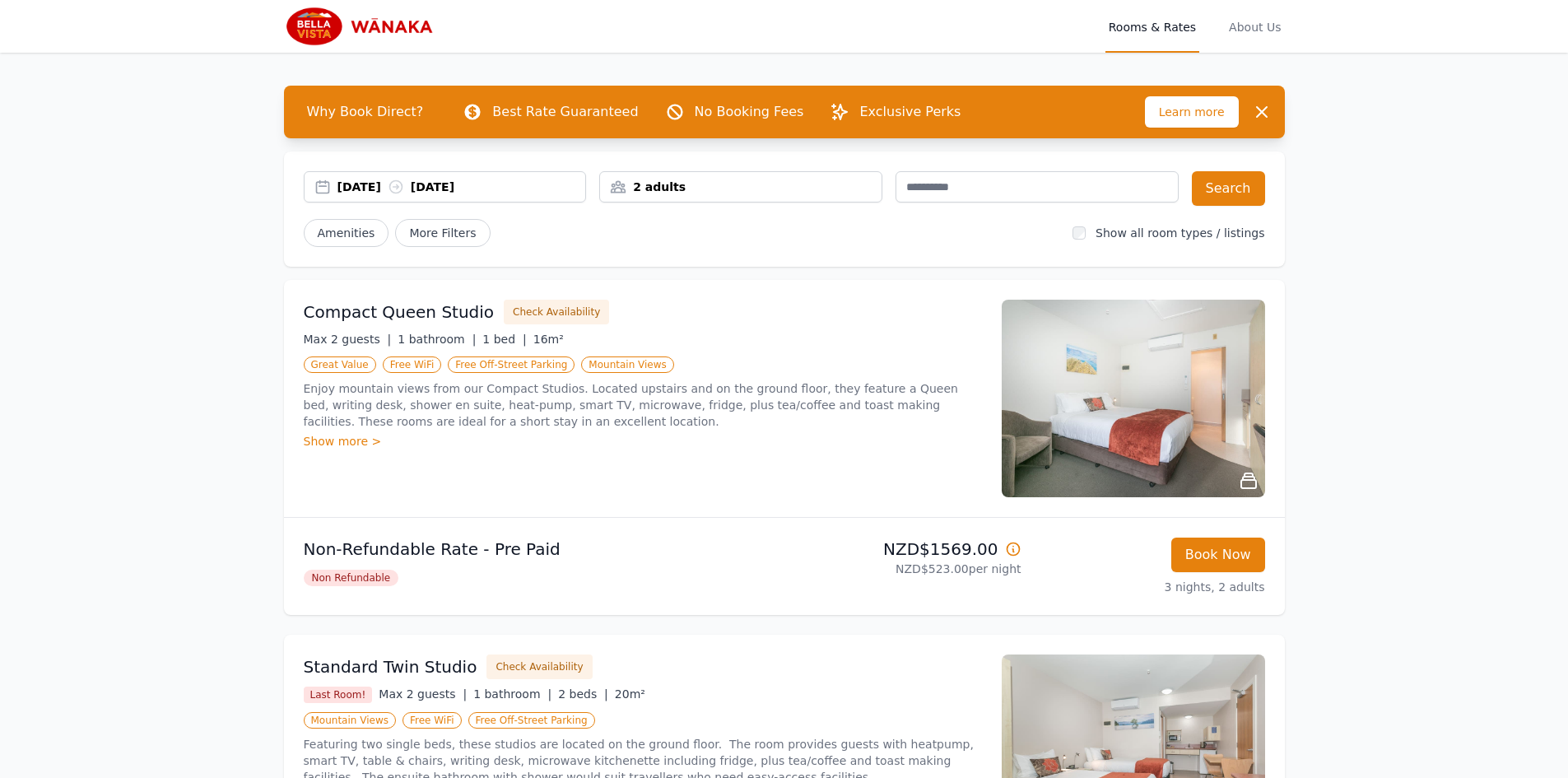
click at [1215, 579] on p "3 nights, 2 adults" at bounding box center [1149, 587] width 230 height 17
click at [1237, 557] on button "Book Now" at bounding box center [1219, 555] width 94 height 35
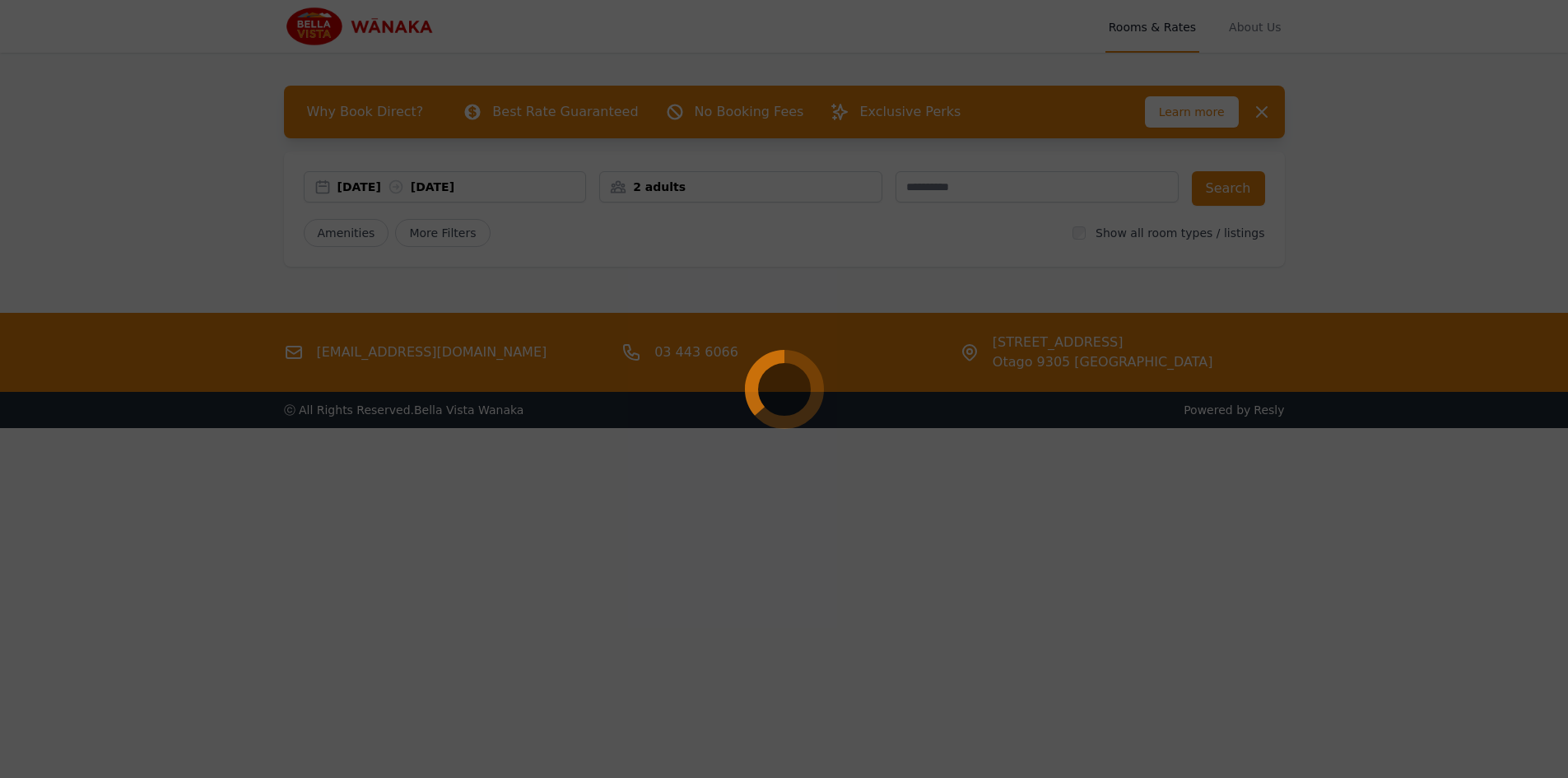
select select "**"
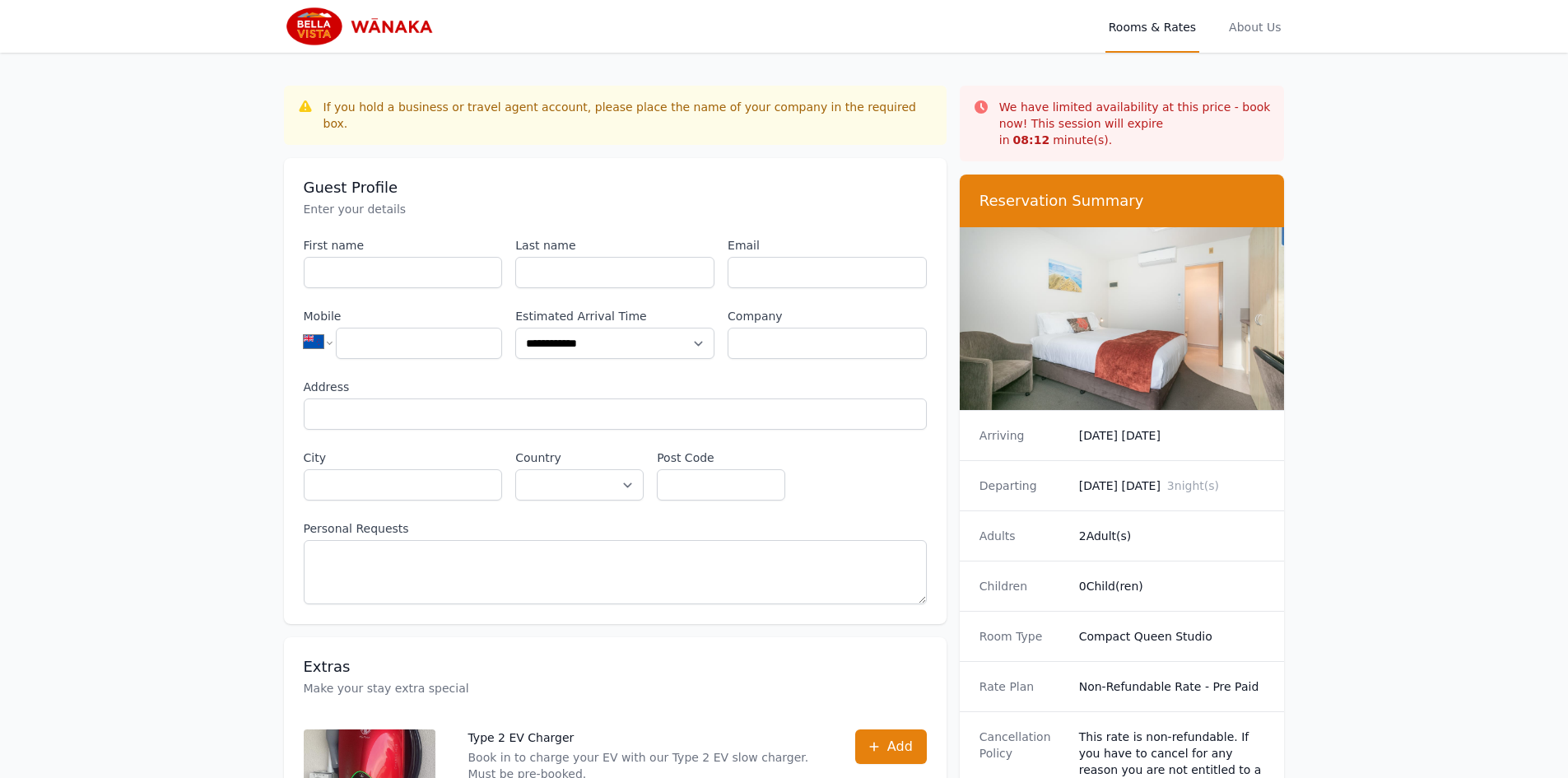
click at [1125, 528] on dd "2 Adult(s)" at bounding box center [1172, 536] width 186 height 17
drag, startPoint x: 1102, startPoint y: 525, endPoint x: 992, endPoint y: 500, distance: 112.8
click at [992, 510] on div "Adults 2 Adult(s)" at bounding box center [1123, 535] width 325 height 50
click at [12, 8] on nav "Open main menu Rooms & Rates About Us" at bounding box center [784, 26] width 1568 height 52
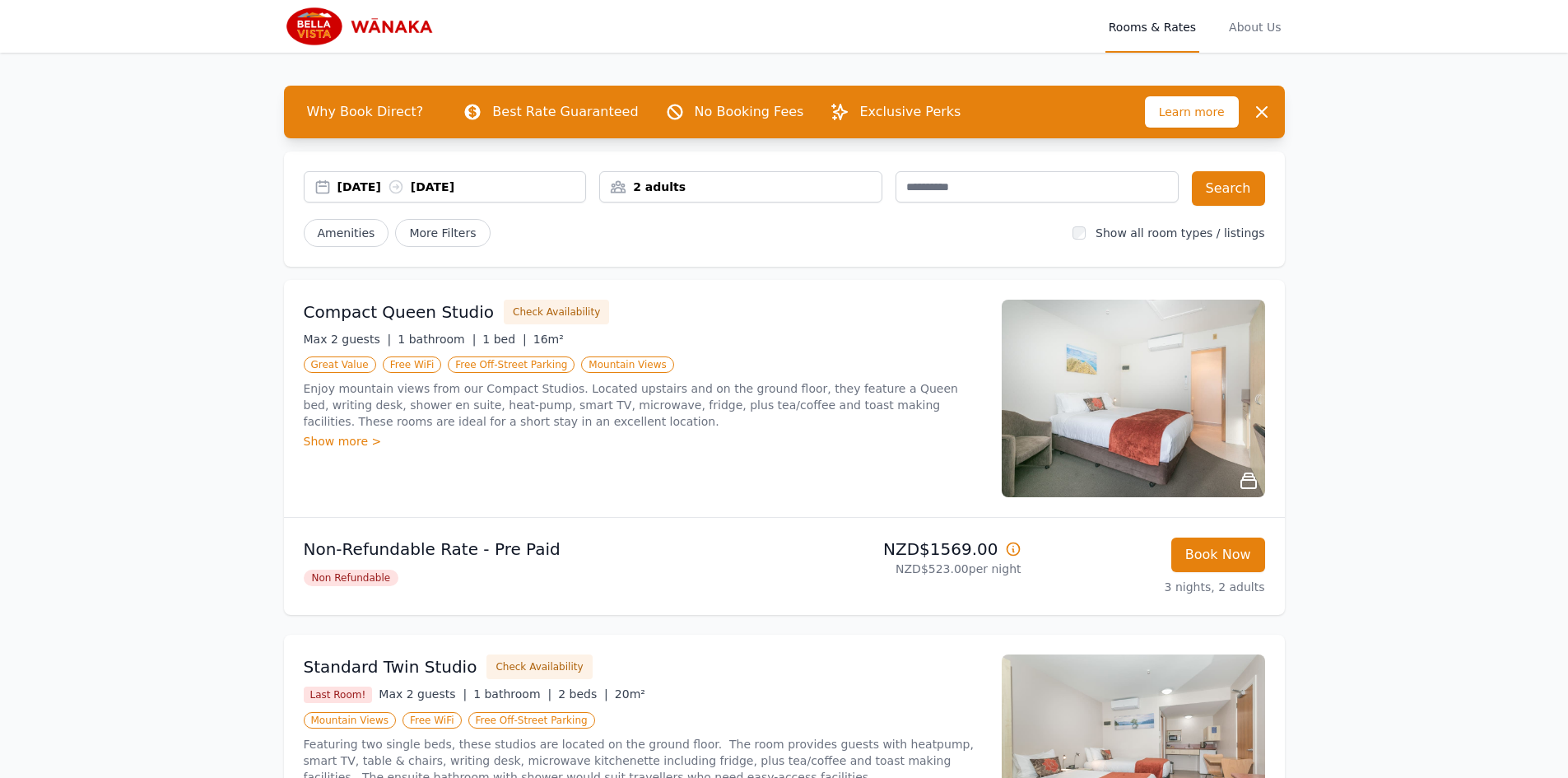
click at [711, 424] on p "Enjoy mountain views from our Compact Studios. Located upstairs and on the grou…" at bounding box center [643, 405] width 678 height 50
click at [1068, 358] on img at bounding box center [1133, 398] width 263 height 197
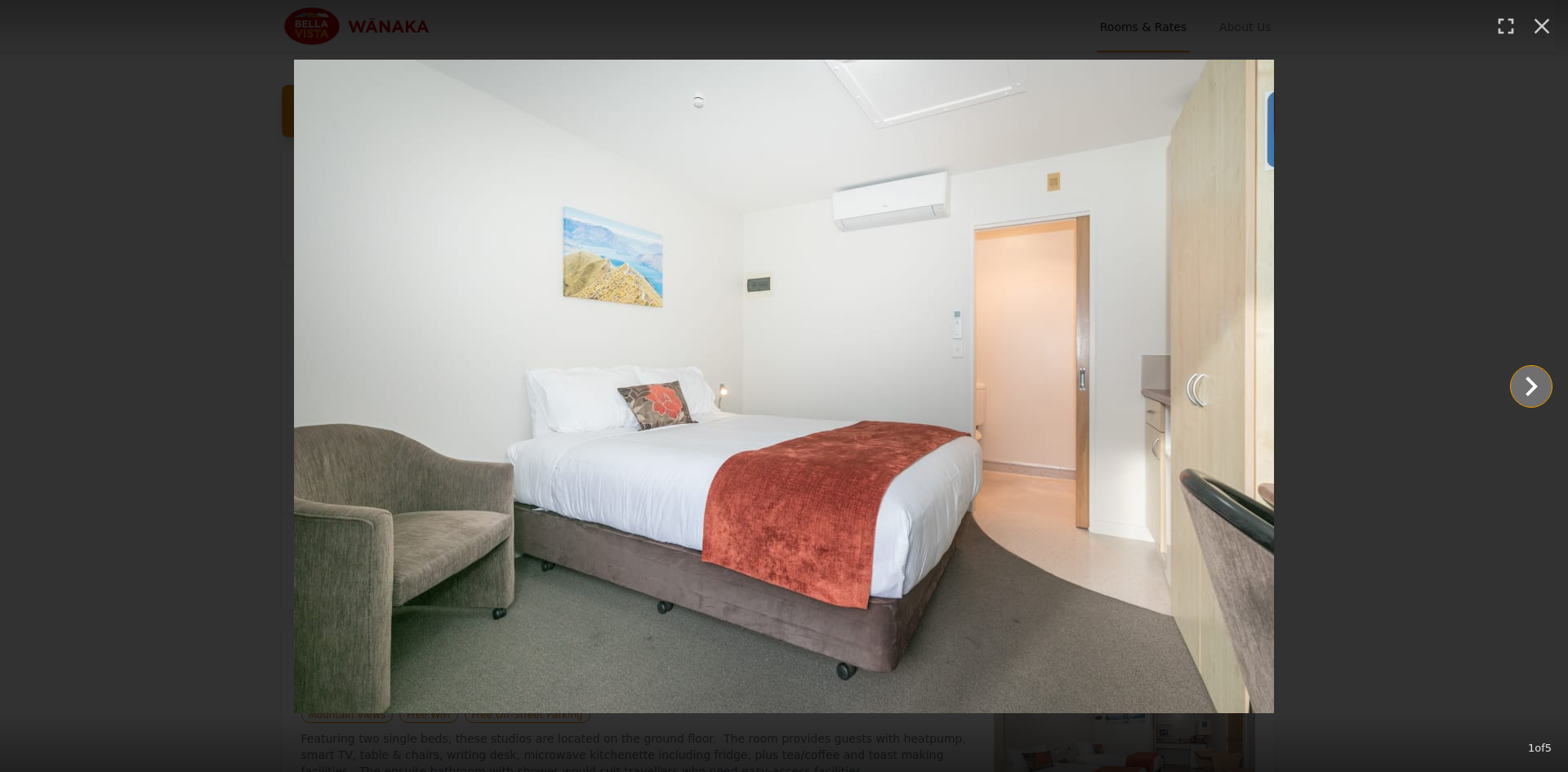
click at [1530, 391] on icon "Show slide 2 of 5" at bounding box center [1532, 386] width 12 height 19
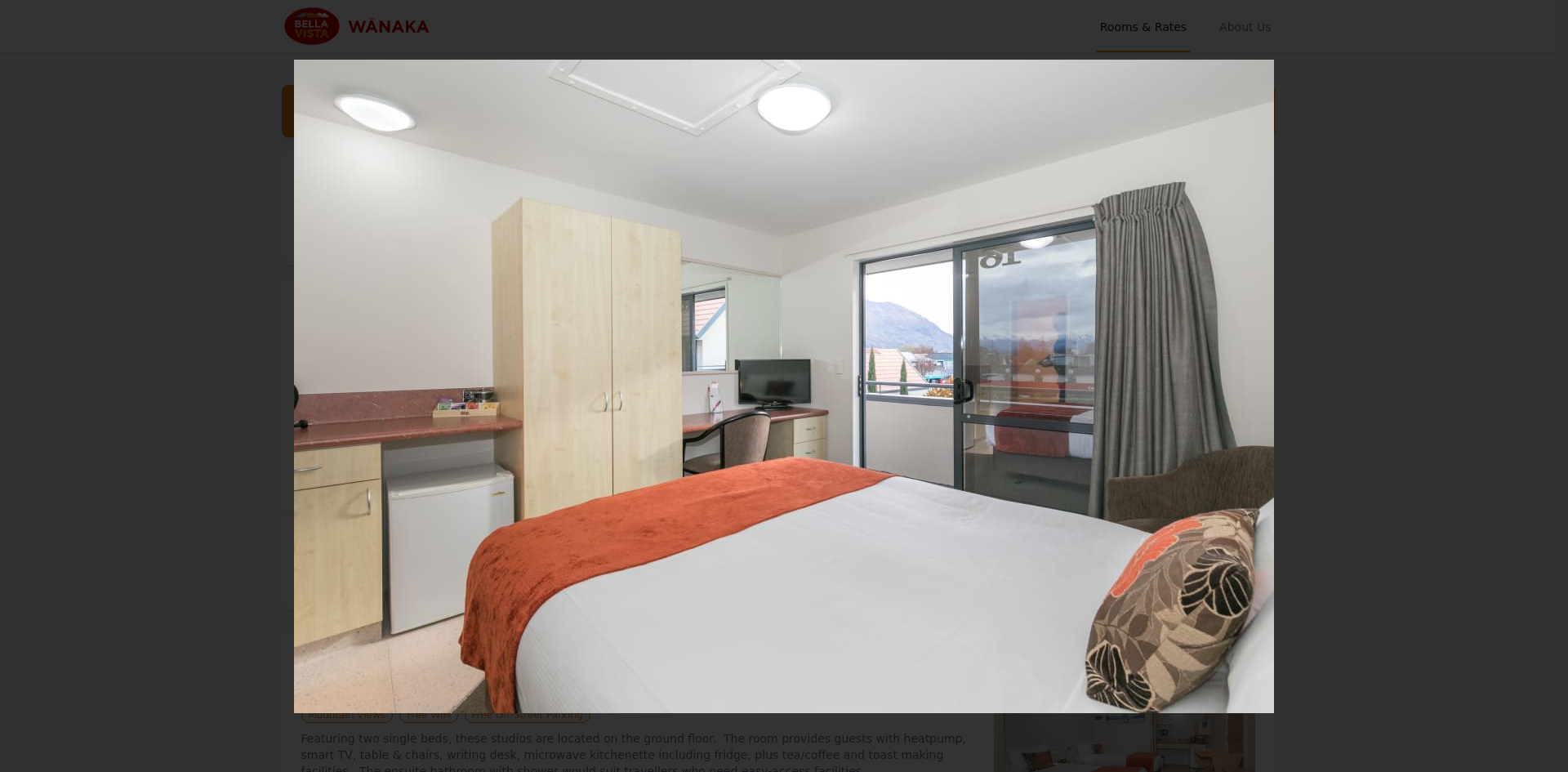
click at [1530, 391] on icon "Show slide 3 of 5" at bounding box center [1532, 386] width 12 height 19
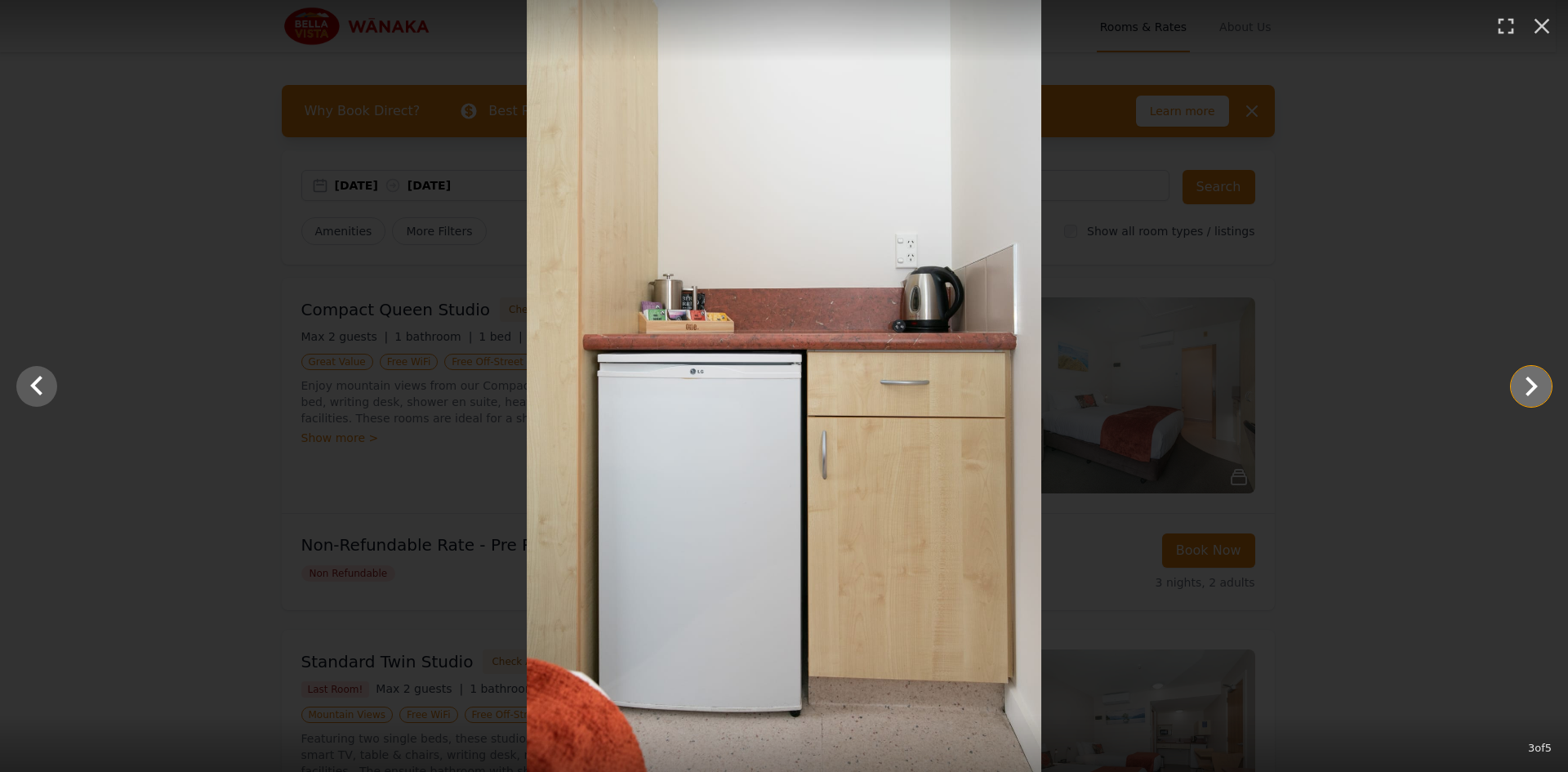
click at [1530, 391] on icon "Show slide 4 of 5" at bounding box center [1532, 386] width 12 height 19
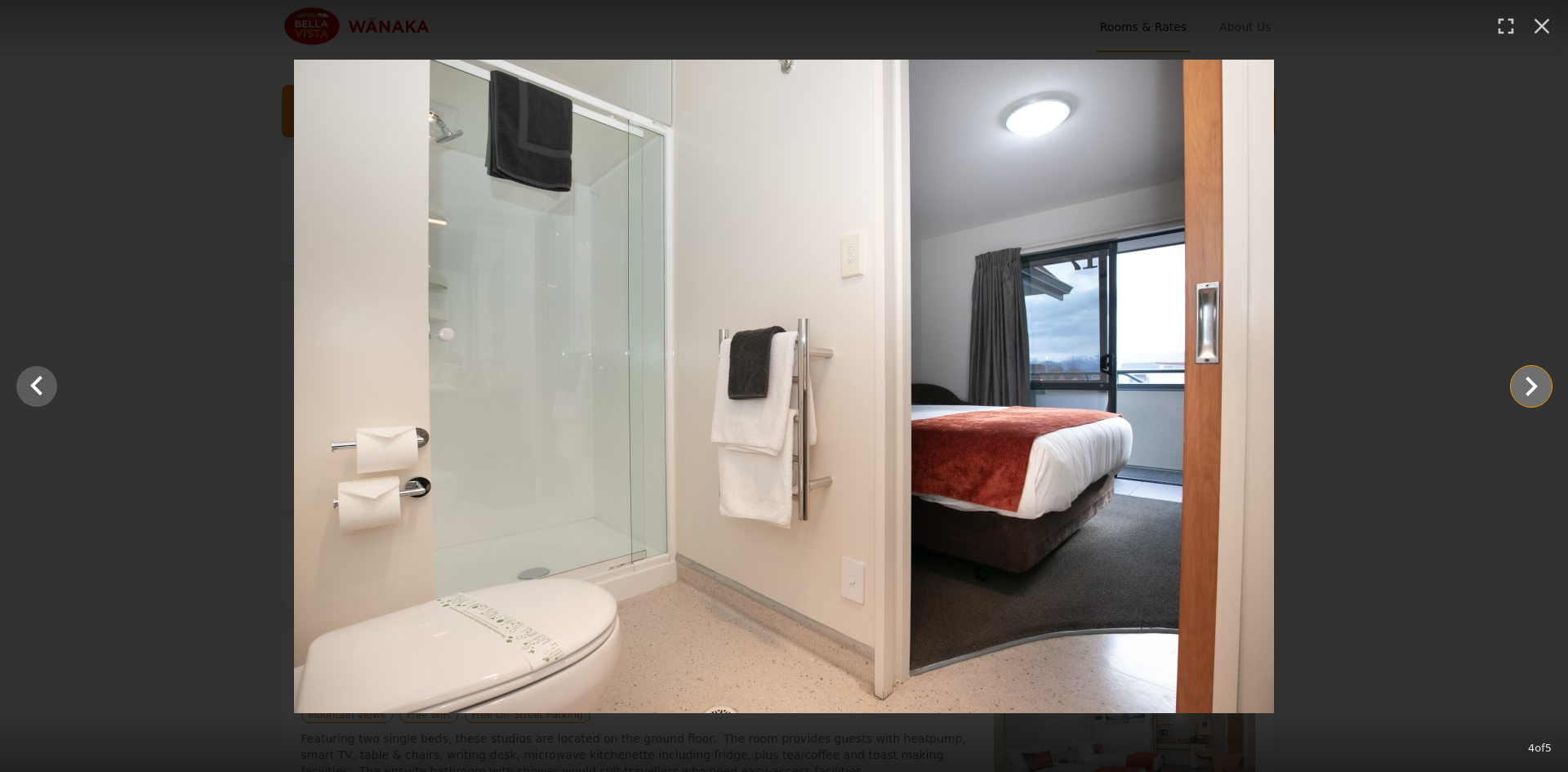
click at [1529, 391] on icon "Show slide 5 of 5" at bounding box center [1532, 386] width 12 height 19
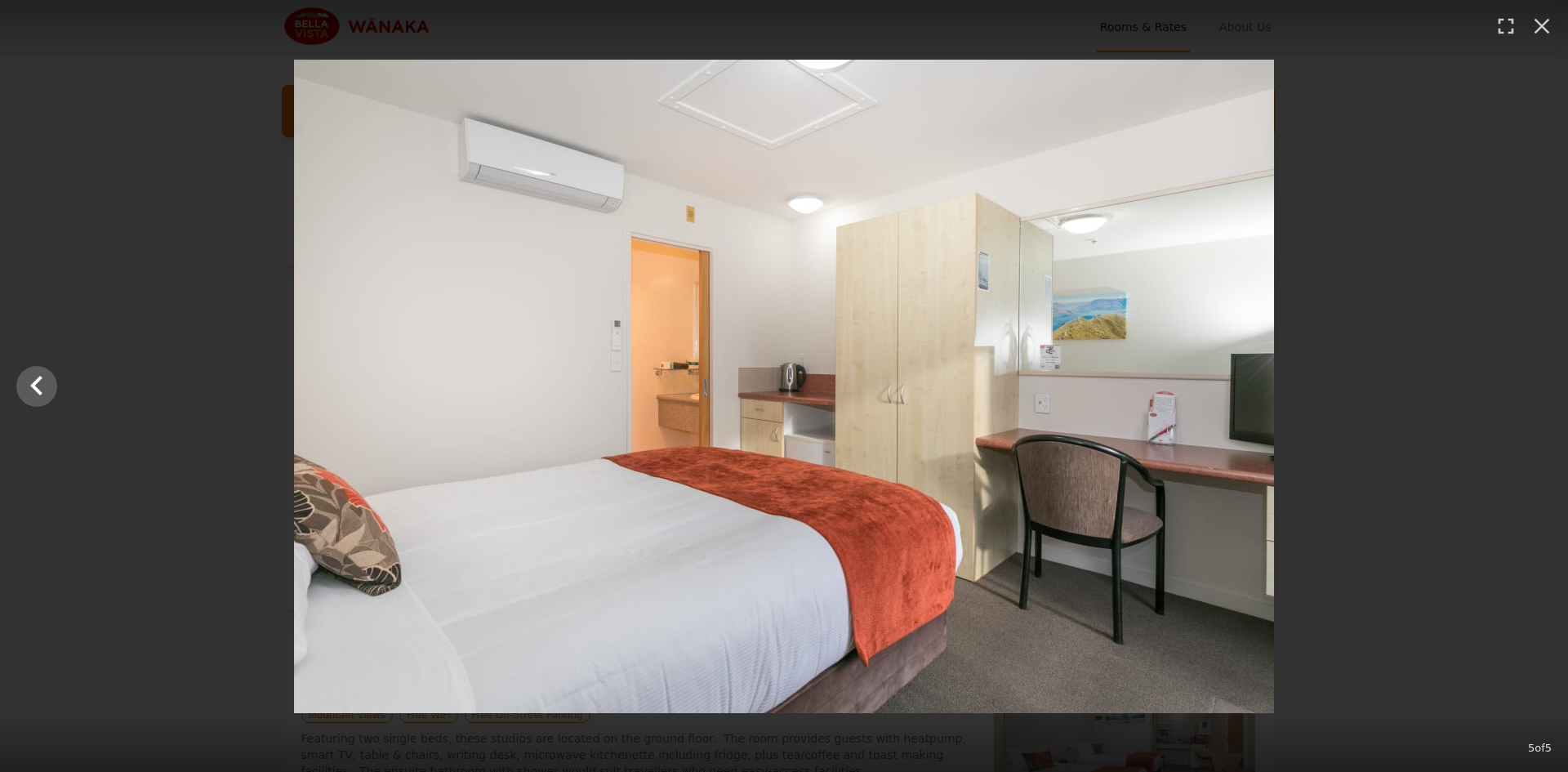
click at [1529, 391] on div at bounding box center [784, 386] width 1568 height 654
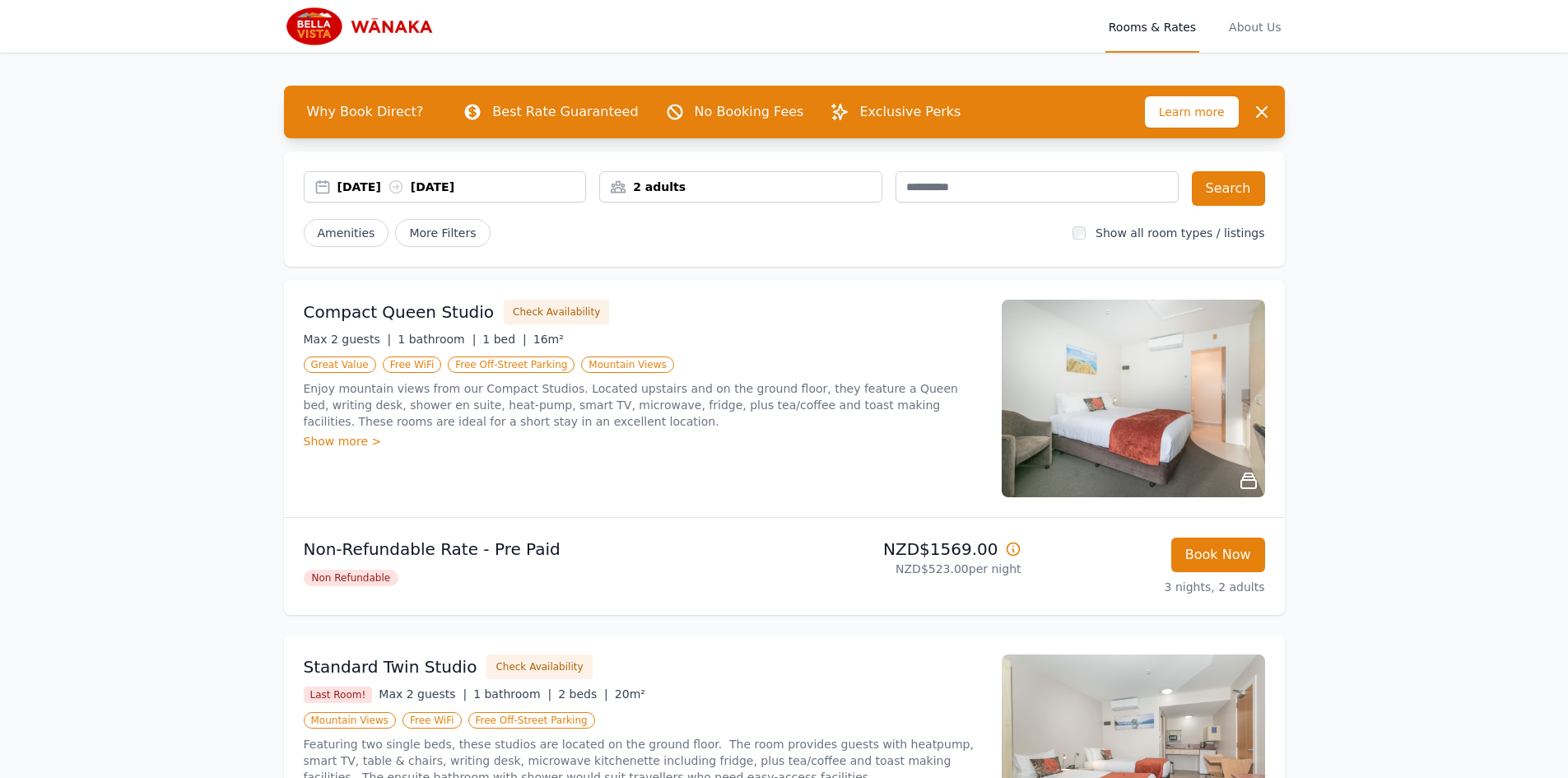
click at [1076, 445] on img at bounding box center [1133, 398] width 263 height 197
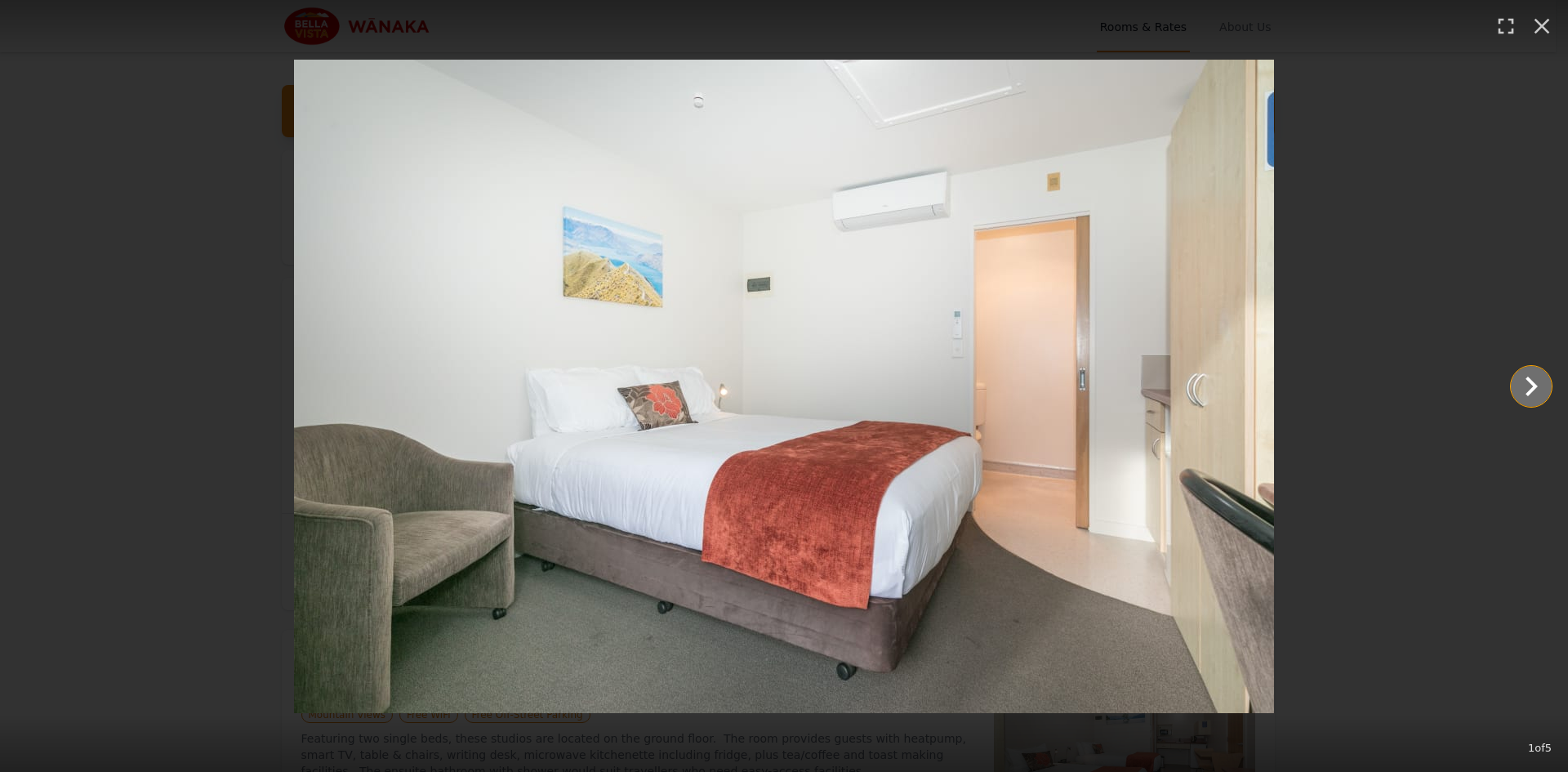
click at [1538, 391] on icon "Show slide 2 of 5" at bounding box center [1531, 386] width 39 height 39
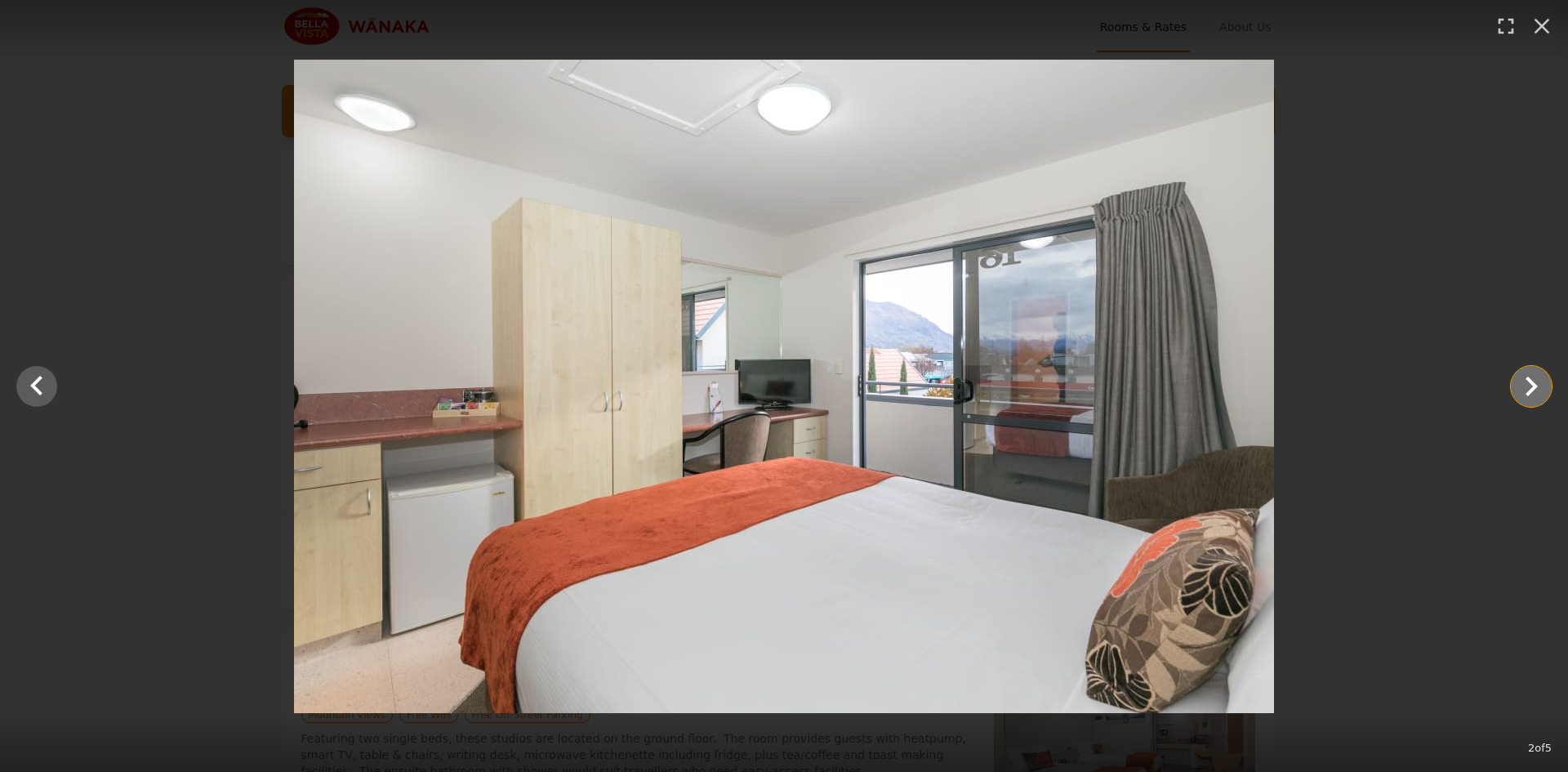
click at [1513, 383] on icon "Show slide 3 of 5" at bounding box center [1531, 386] width 39 height 39
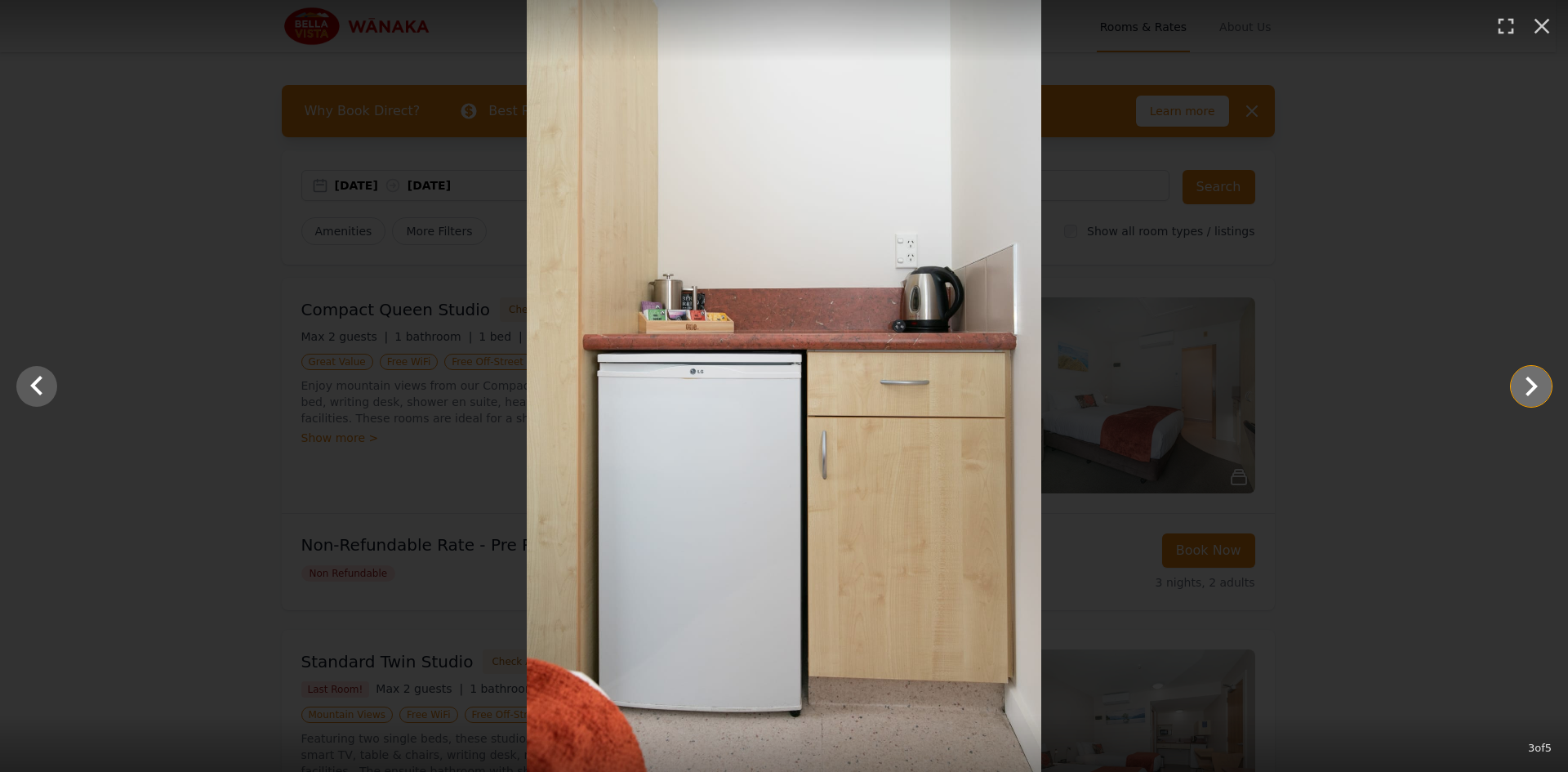
click at [1541, 385] on icon "Show slide 4 of 5" at bounding box center [1531, 386] width 39 height 39
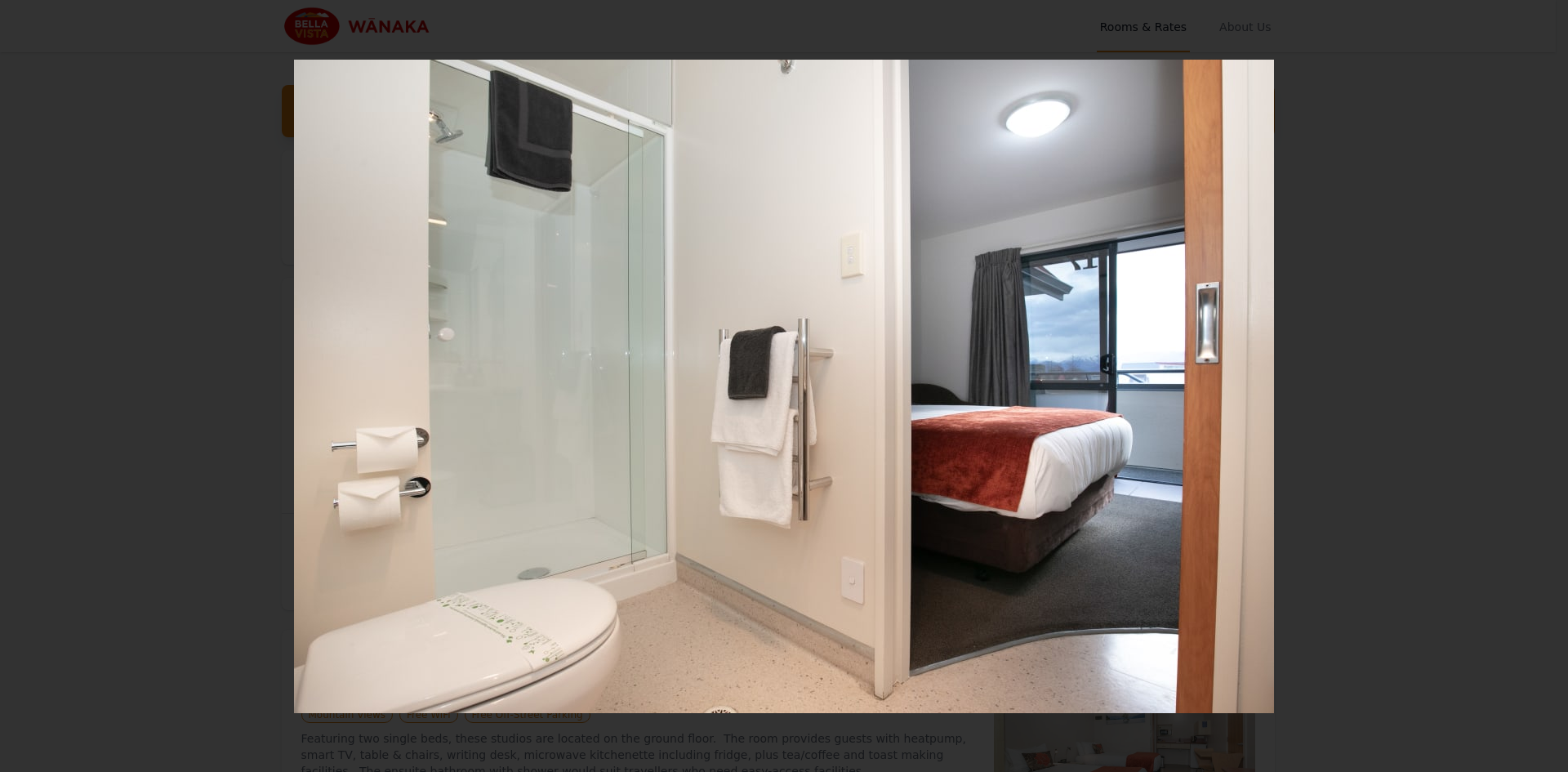
click at [1323, 551] on div at bounding box center [784, 386] width 1568 height 654
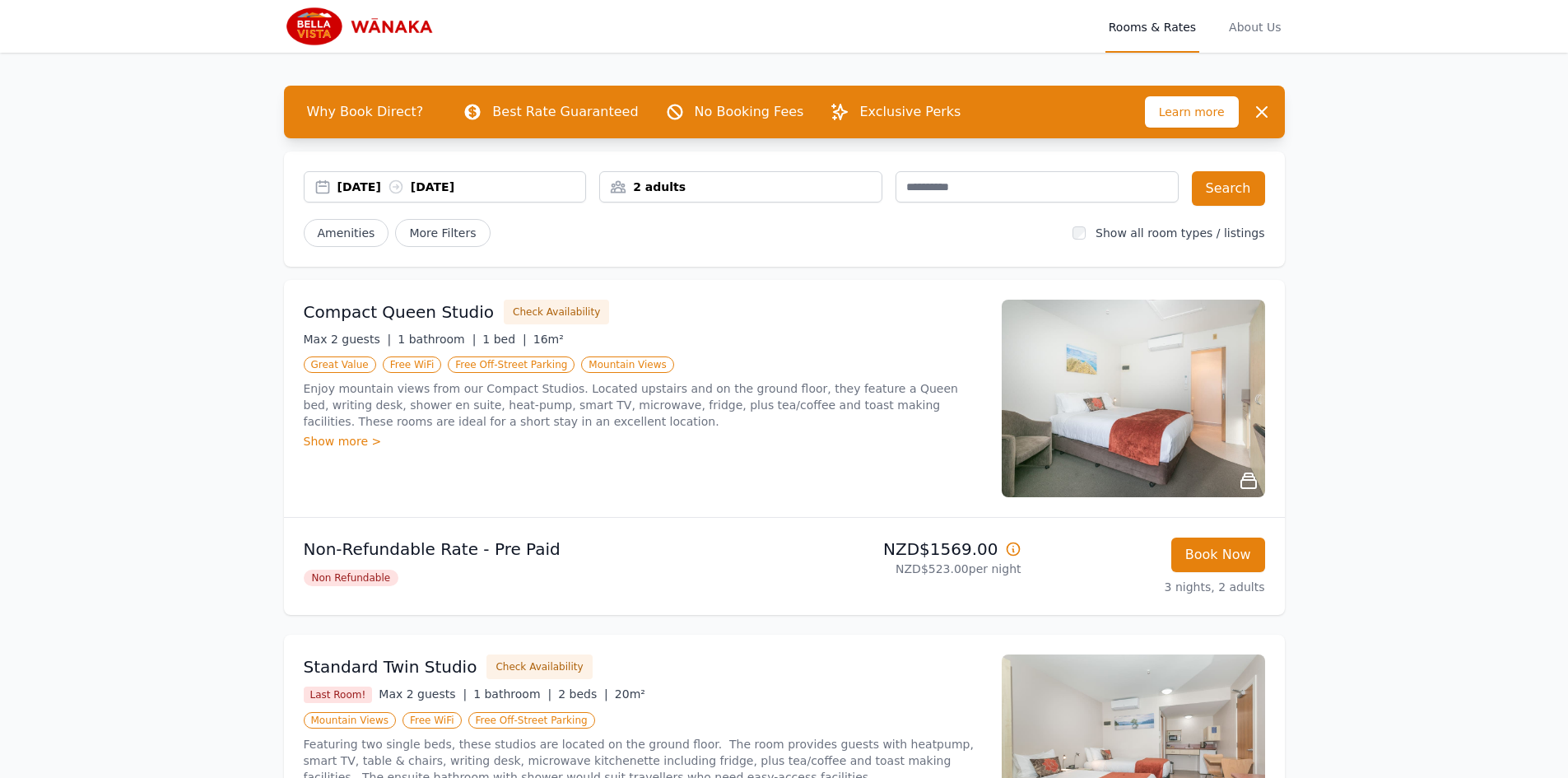
click at [364, 185] on div "[DATE] [DATE]" at bounding box center [462, 187] width 249 height 17
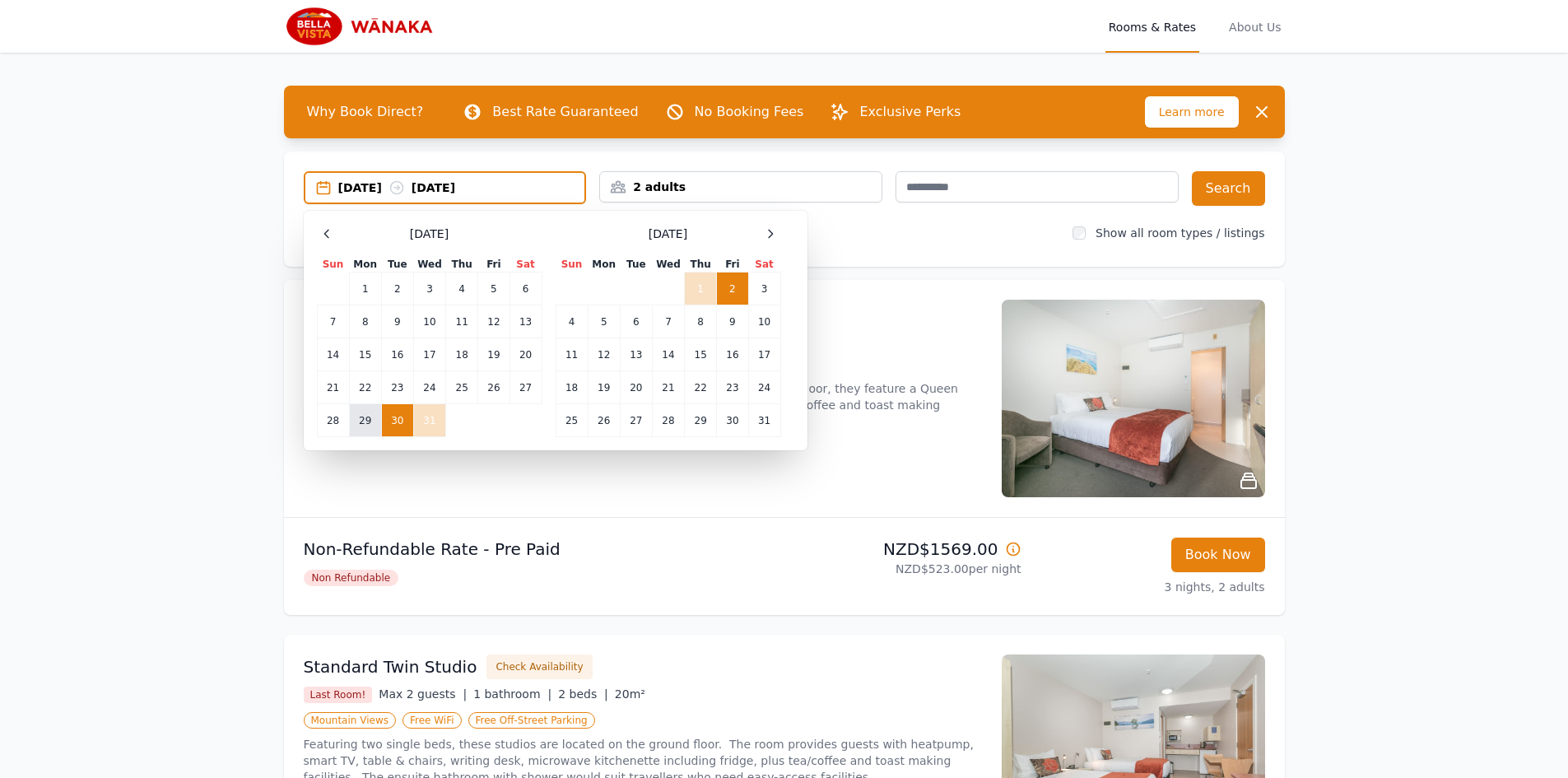
click at [363, 415] on td "29" at bounding box center [365, 421] width 32 height 33
click at [704, 290] on td "1" at bounding box center [701, 289] width 32 height 33
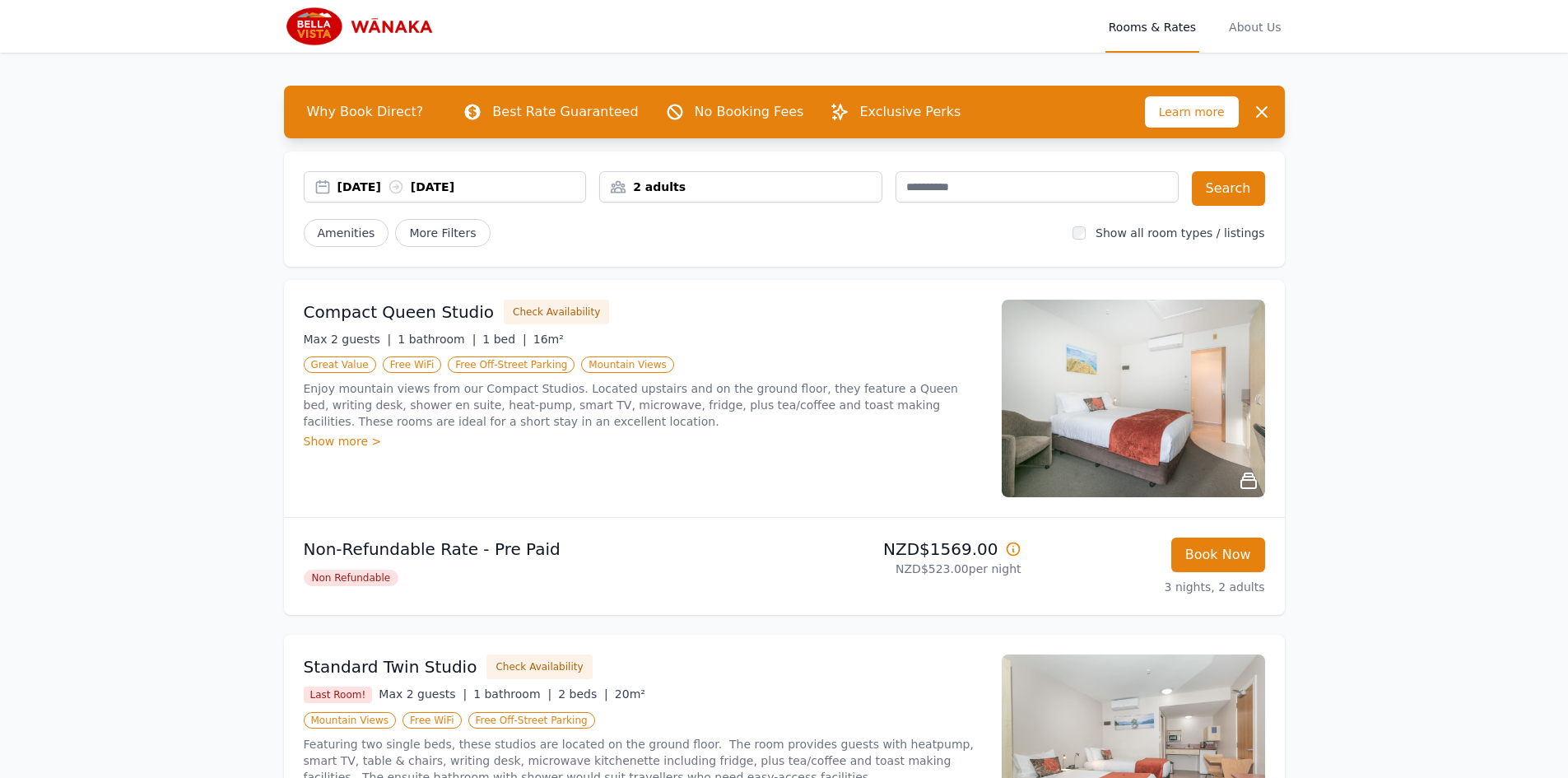
click at [1477, 297] on div "Open main menu Rooms & Rates About Us Why Book Direct? Best Rate Guaranteed No …" at bounding box center [784, 770] width 1568 height 1541
click at [1231, 183] on button "Search" at bounding box center [1228, 188] width 73 height 35
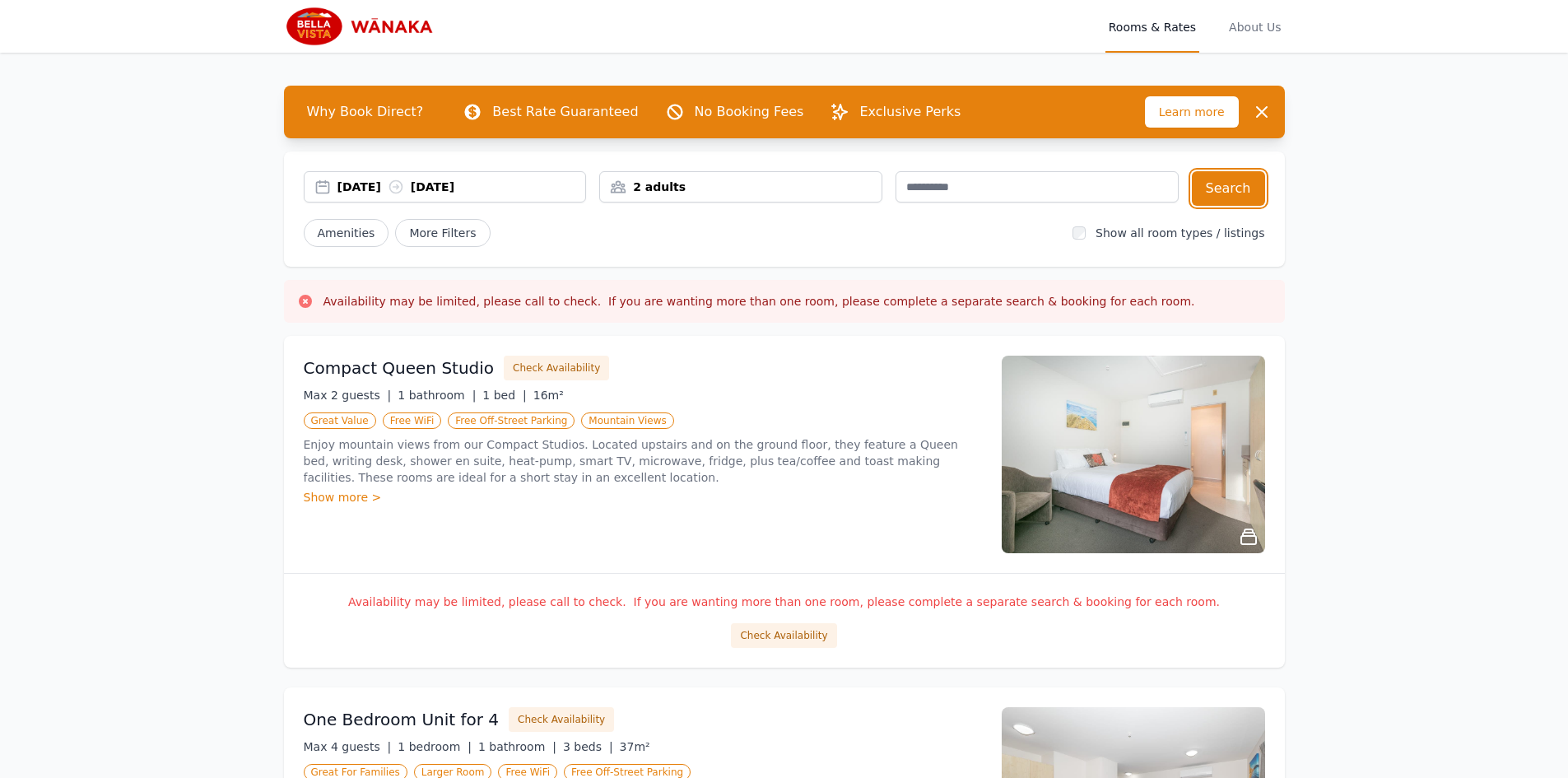
click at [389, 180] on div "[DATE] [DATE]" at bounding box center [462, 187] width 249 height 17
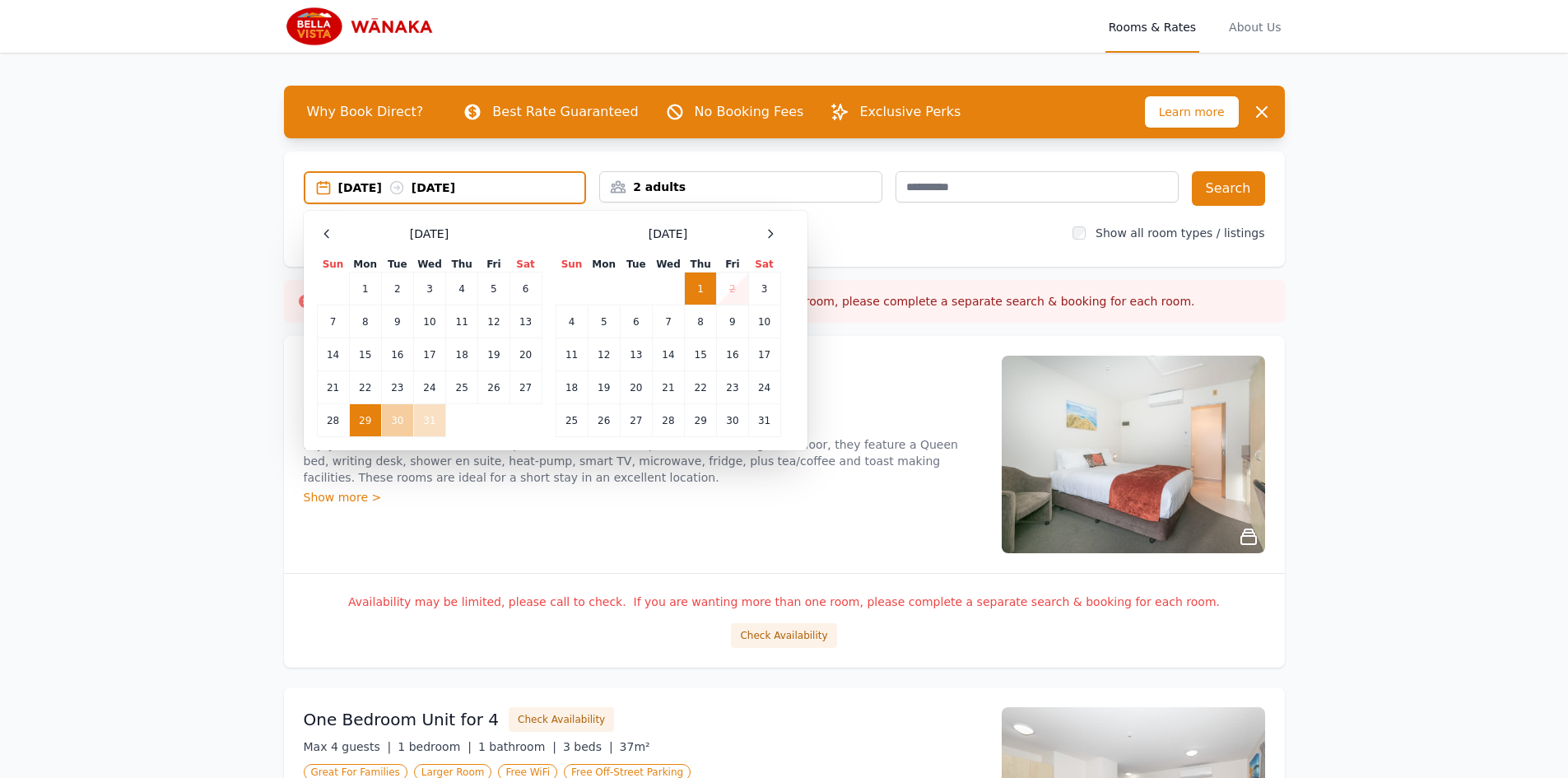
click at [394, 434] on td "30" at bounding box center [397, 421] width 32 height 33
click at [732, 286] on td "2" at bounding box center [732, 289] width 31 height 33
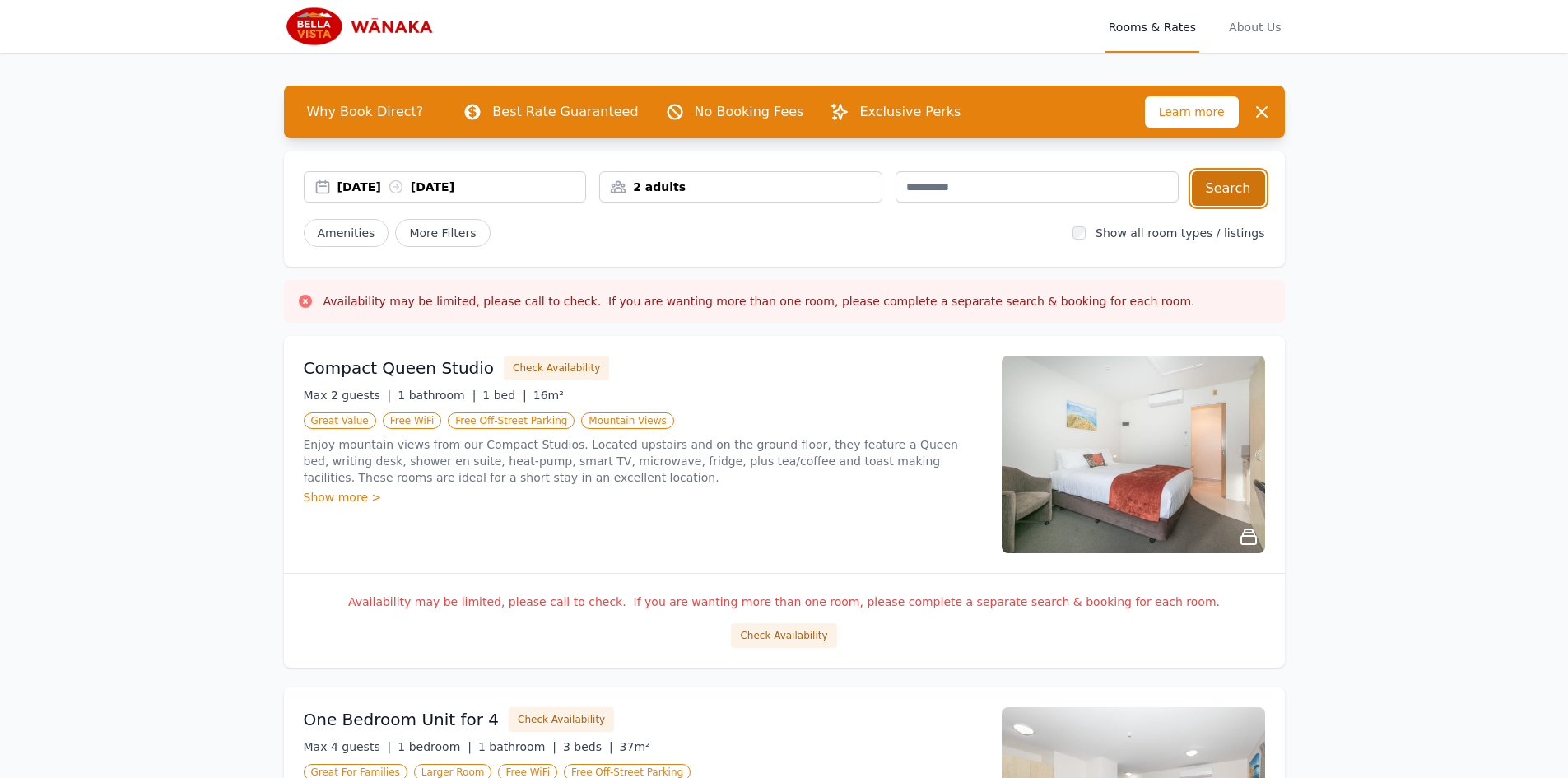
click at [1222, 190] on button "Search" at bounding box center [1228, 188] width 73 height 35
